Goal: Learn about a topic

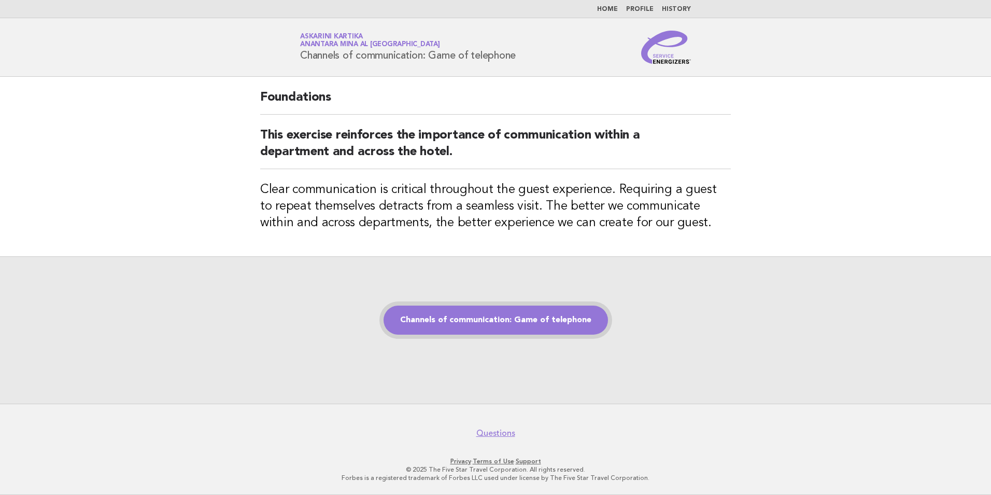
click at [480, 314] on link "Channels of communication: Game of telephone" at bounding box center [496, 319] width 225 height 29
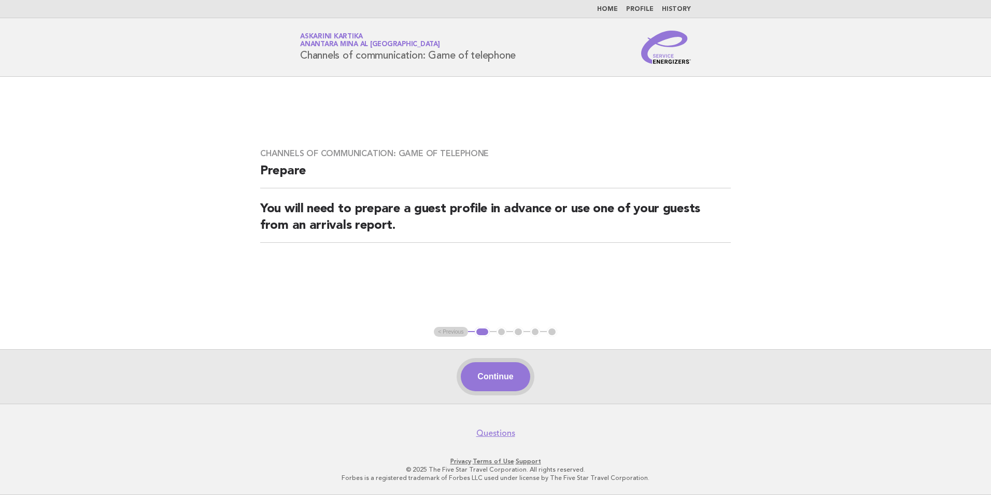
click at [489, 380] on button "Continue" at bounding box center [495, 376] width 69 height 29
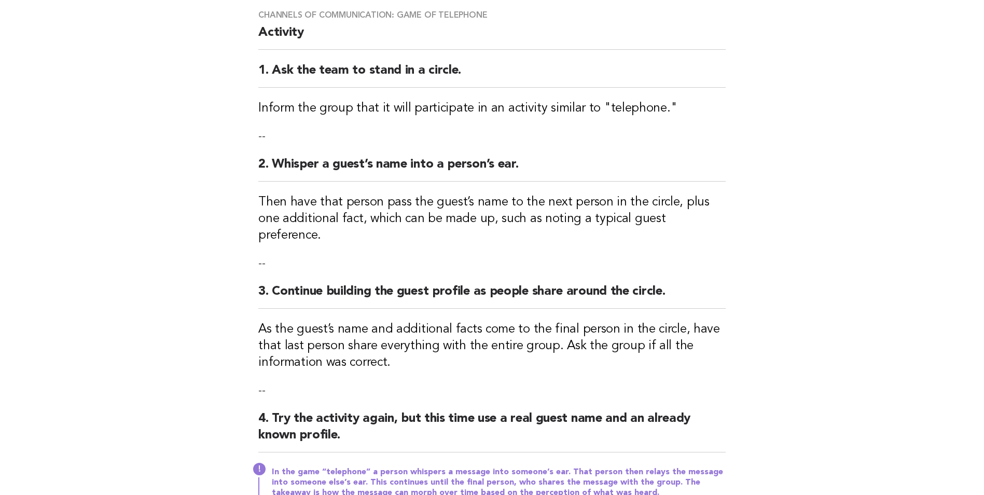
scroll to position [104, 0]
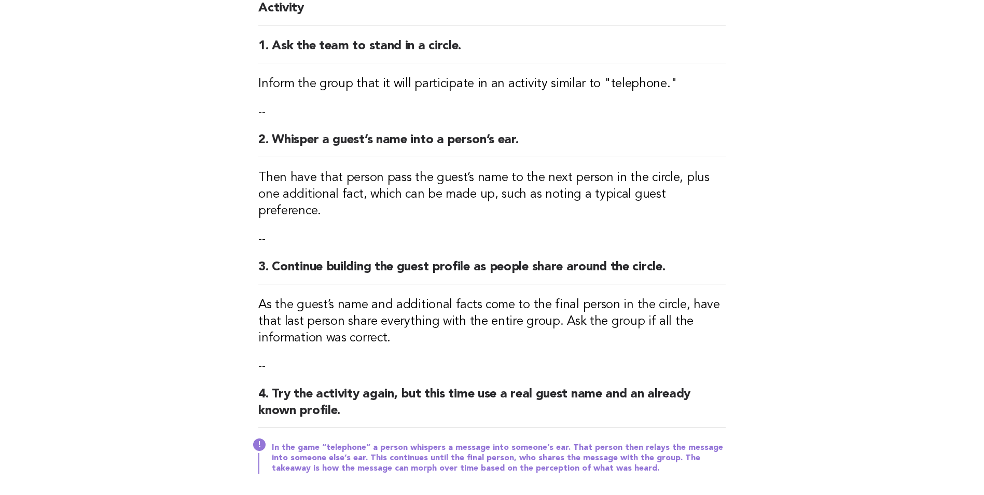
click at [514, 494] on ul "< Previous 1 2 3 4 5" at bounding box center [491, 503] width 123 height 10
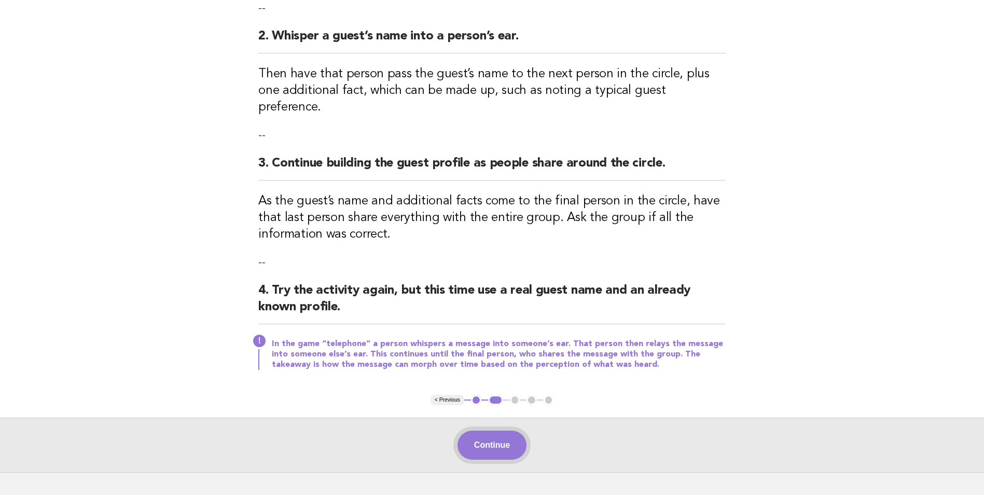
click at [509, 430] on button "Continue" at bounding box center [491, 444] width 69 height 29
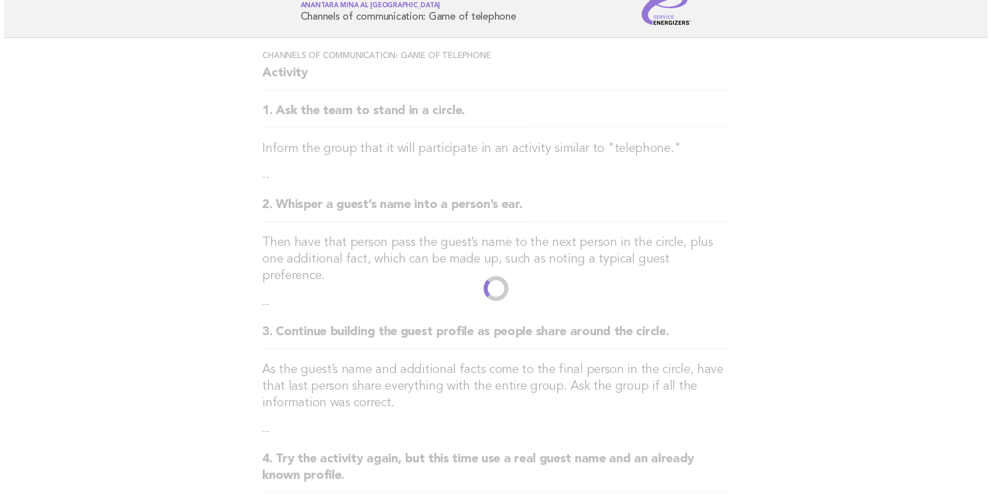
scroll to position [0, 0]
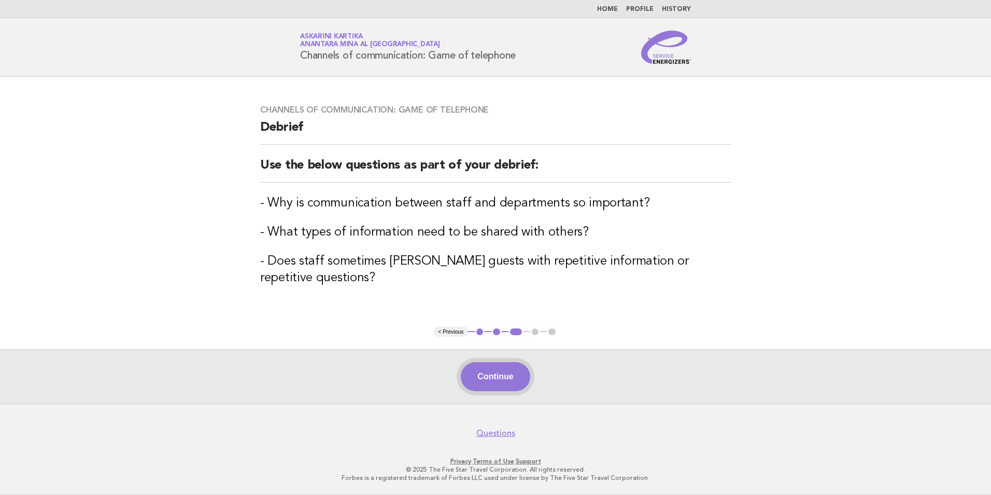
click at [497, 376] on button "Continue" at bounding box center [495, 376] width 69 height 29
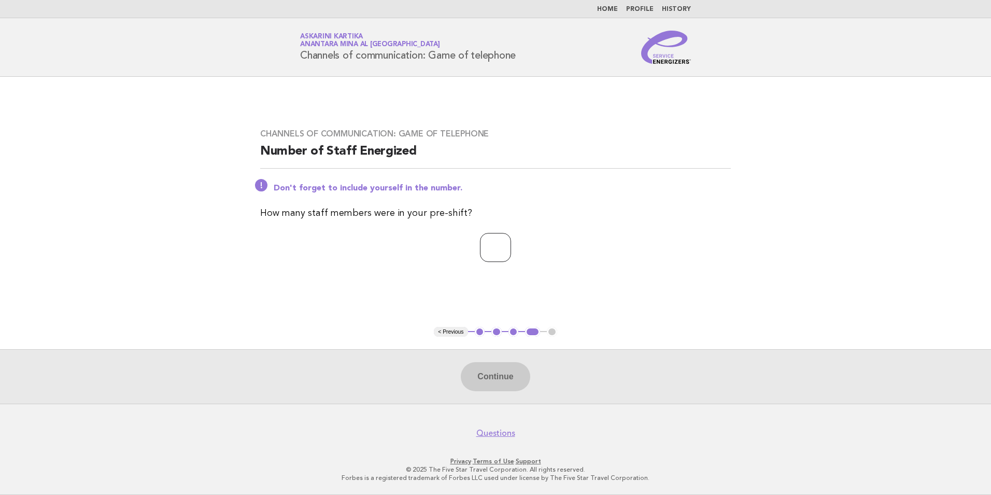
drag, startPoint x: 508, startPoint y: 248, endPoint x: 474, endPoint y: 267, distance: 39.0
click at [499, 253] on input "number" at bounding box center [495, 247] width 31 height 29
type input "*"
click at [496, 387] on button "Continue" at bounding box center [495, 376] width 69 height 29
